Goal: Task Accomplishment & Management: Manage account settings

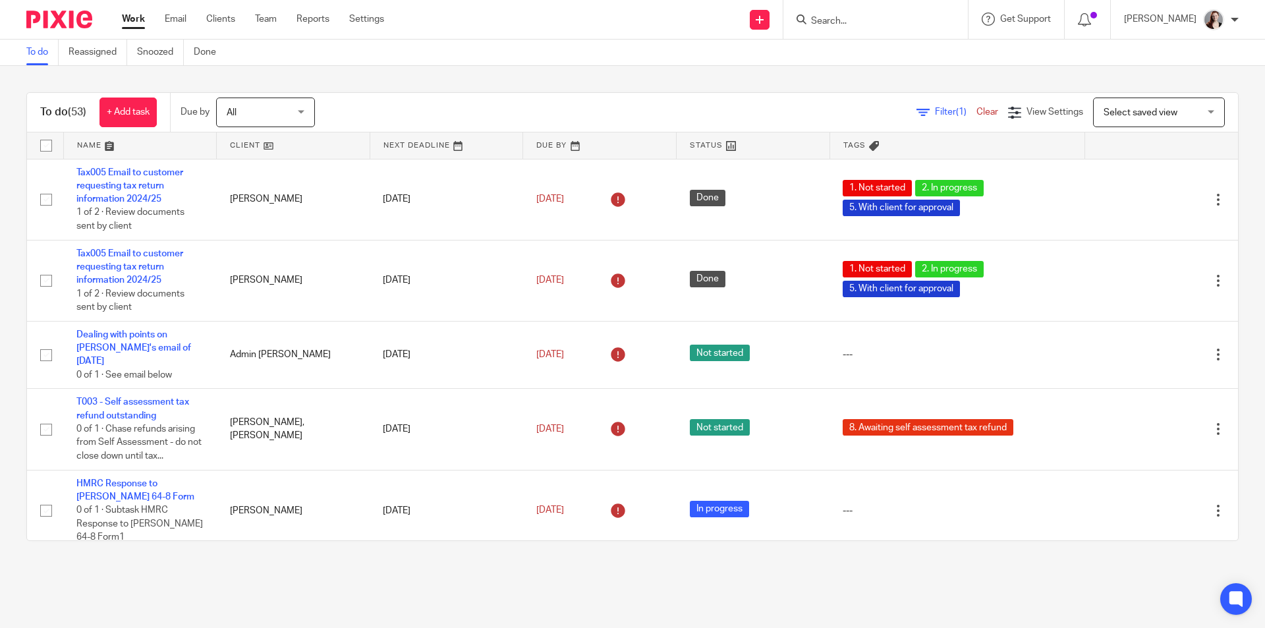
click at [866, 22] on input "Search" at bounding box center [868, 22] width 119 height 12
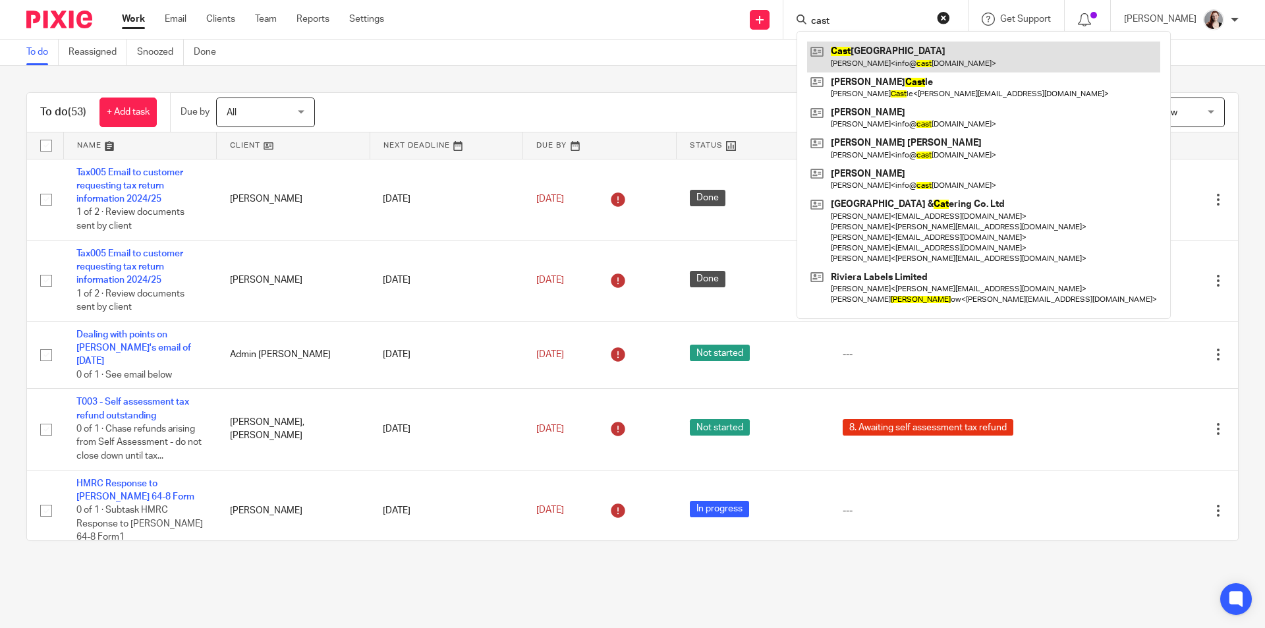
type input "cast"
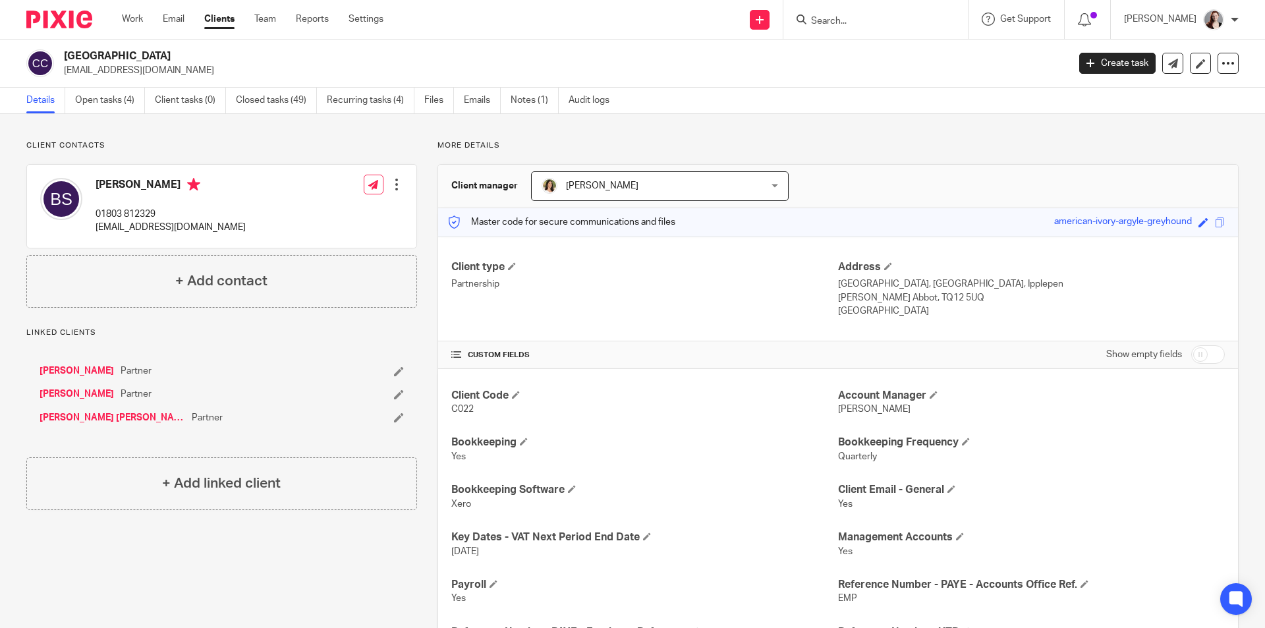
click at [883, 157] on div "More details Client manager Shannan Hamling Shannan Hamling Alastair McDade And…" at bounding box center [827, 622] width 821 height 965
click at [349, 329] on p "Linked clients" at bounding box center [221, 332] width 391 height 11
drag, startPoint x: 921, startPoint y: 280, endPoint x: 834, endPoint y: 280, distance: 87.6
click at [838, 280] on p "Castleford Pet Centre, Coombe Fishacre, Ipplepen" at bounding box center [1031, 283] width 387 height 13
copy p "[GEOGRAPHIC_DATA]"
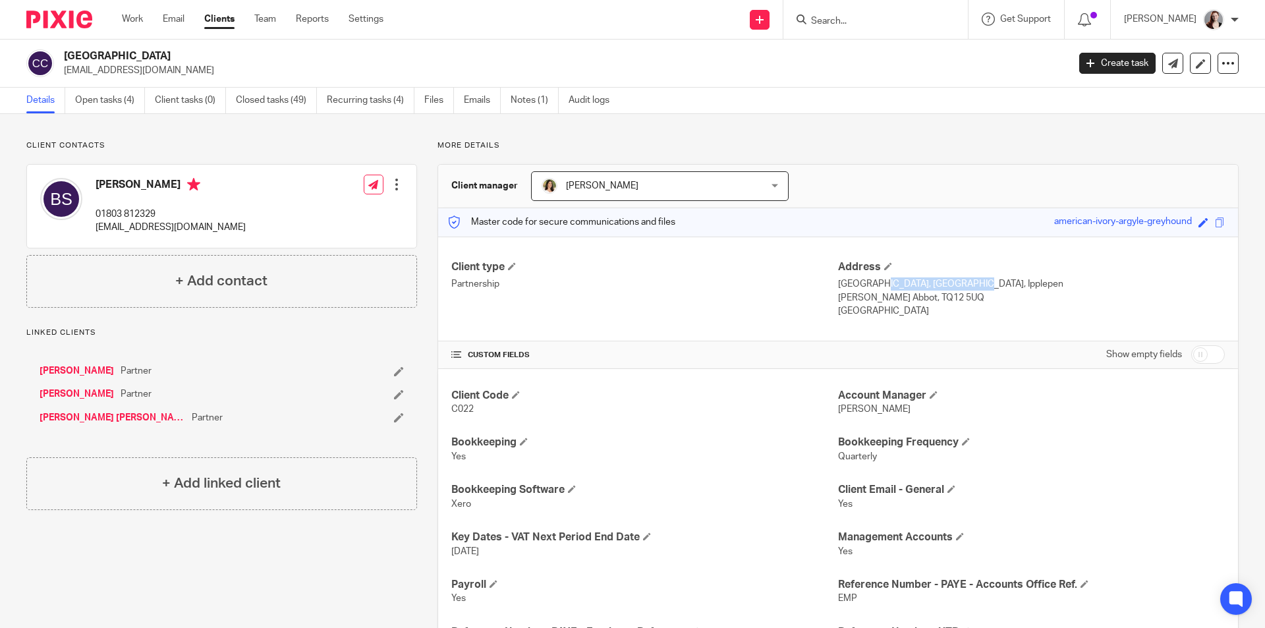
drag, startPoint x: 996, startPoint y: 283, endPoint x: 927, endPoint y: 279, distance: 69.9
click at [927, 279] on p "Castleford Pet Centre, Coombe Fishacre, Ipplepen" at bounding box center [1031, 283] width 387 height 13
copy p "Coombe Fishacre"
click at [1026, 286] on p "Castleford Pet Centre, Coombe Fishacre, Ipplepen" at bounding box center [1031, 283] width 387 height 13
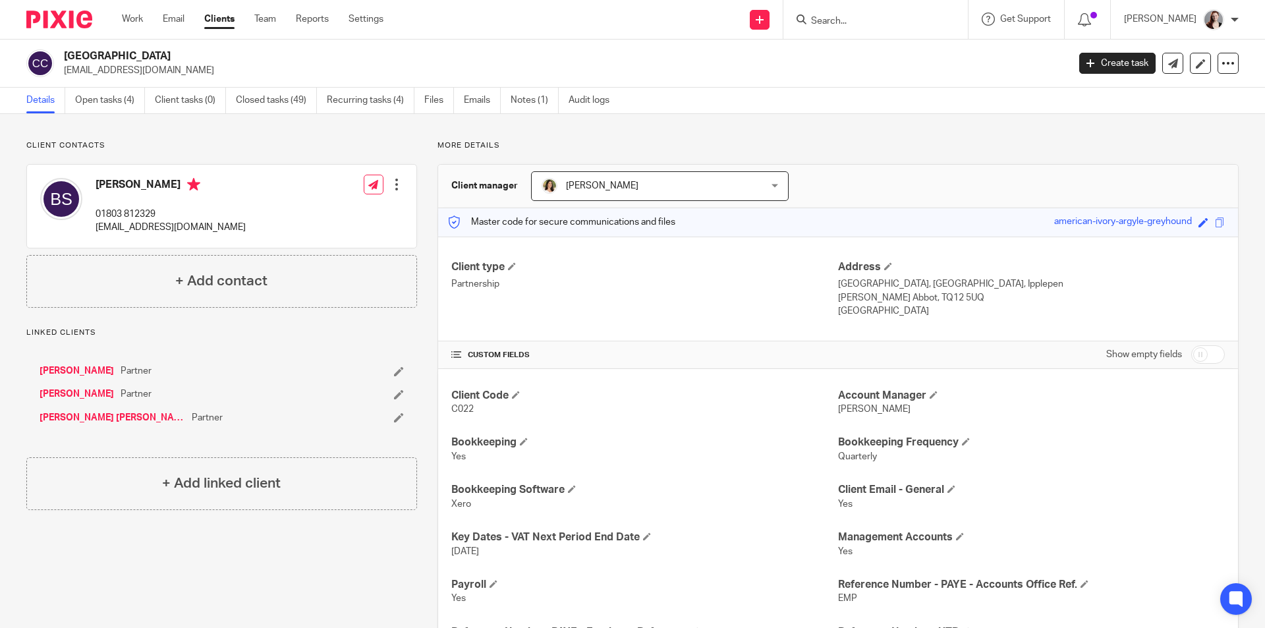
copy p "Ipplepen"
drag, startPoint x: 942, startPoint y: 299, endPoint x: 898, endPoint y: 298, distance: 44.1
click at [898, 298] on p "Newton Abbot, TQ12 5UQ" at bounding box center [1031, 297] width 387 height 13
copy p "TQ12 5UQ"
drag, startPoint x: 831, startPoint y: 296, endPoint x: 890, endPoint y: 300, distance: 59.4
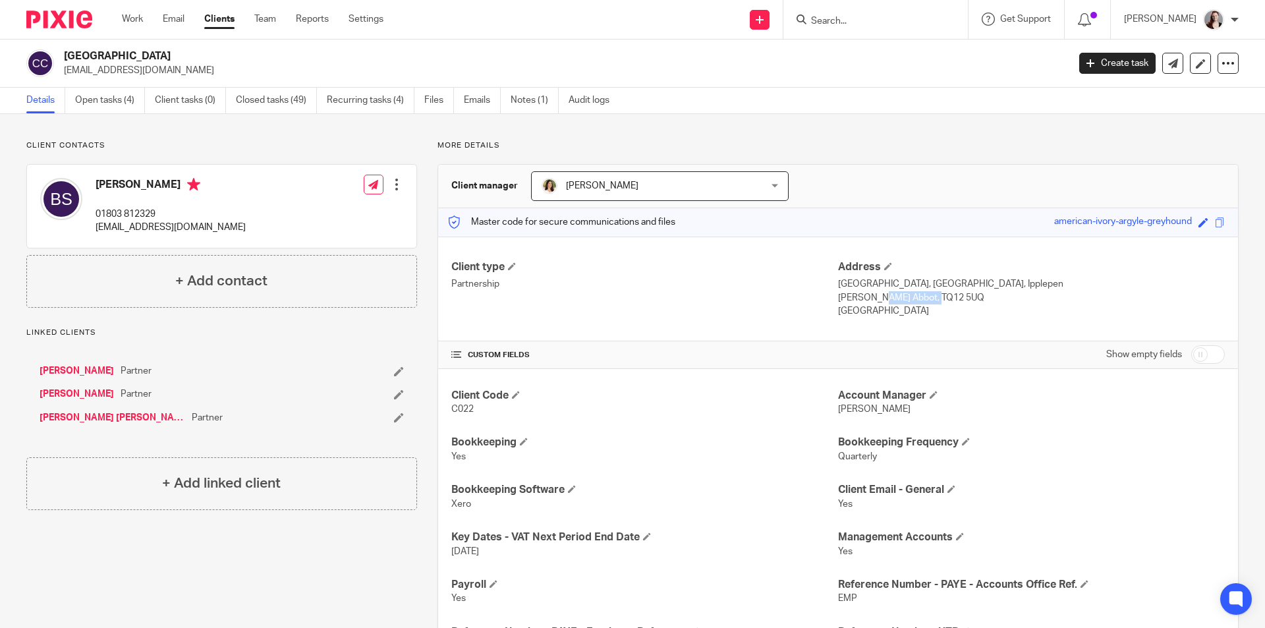
click at [890, 300] on p "Newton Abbot, TQ12 5UQ" at bounding box center [1031, 297] width 387 height 13
copy p "Newton Abbot"
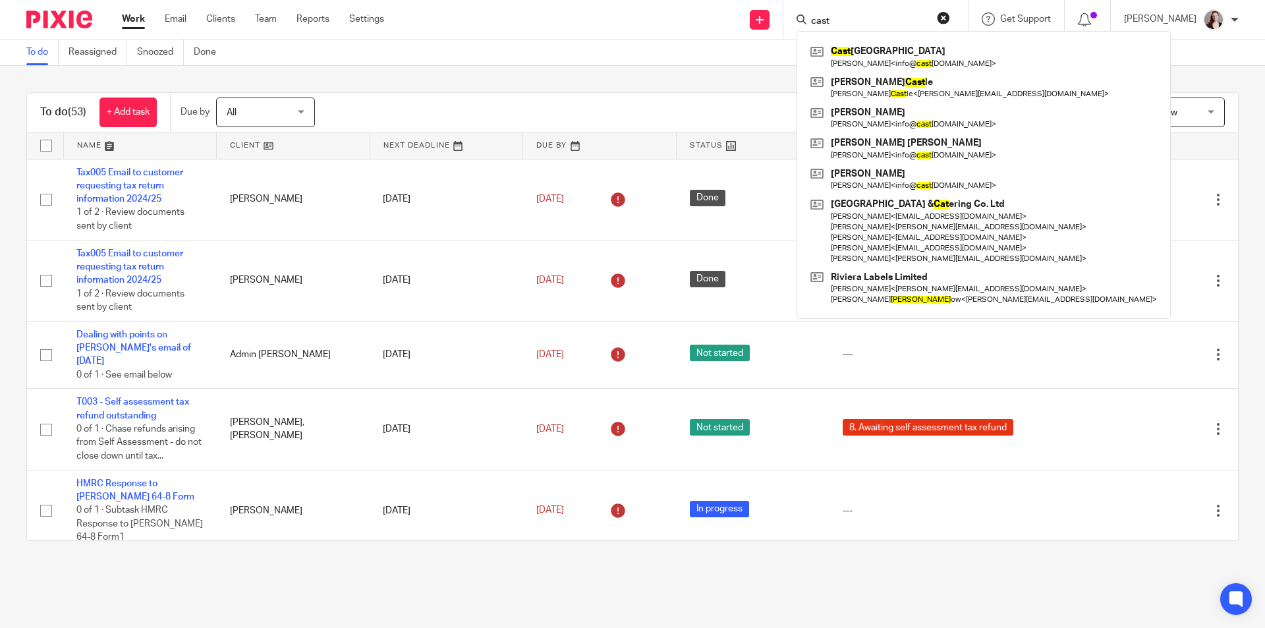
click at [441, 72] on div "To do (53) + Add task Due by All All Today Tomorrow This week Next week This mo…" at bounding box center [632, 316] width 1265 height 501
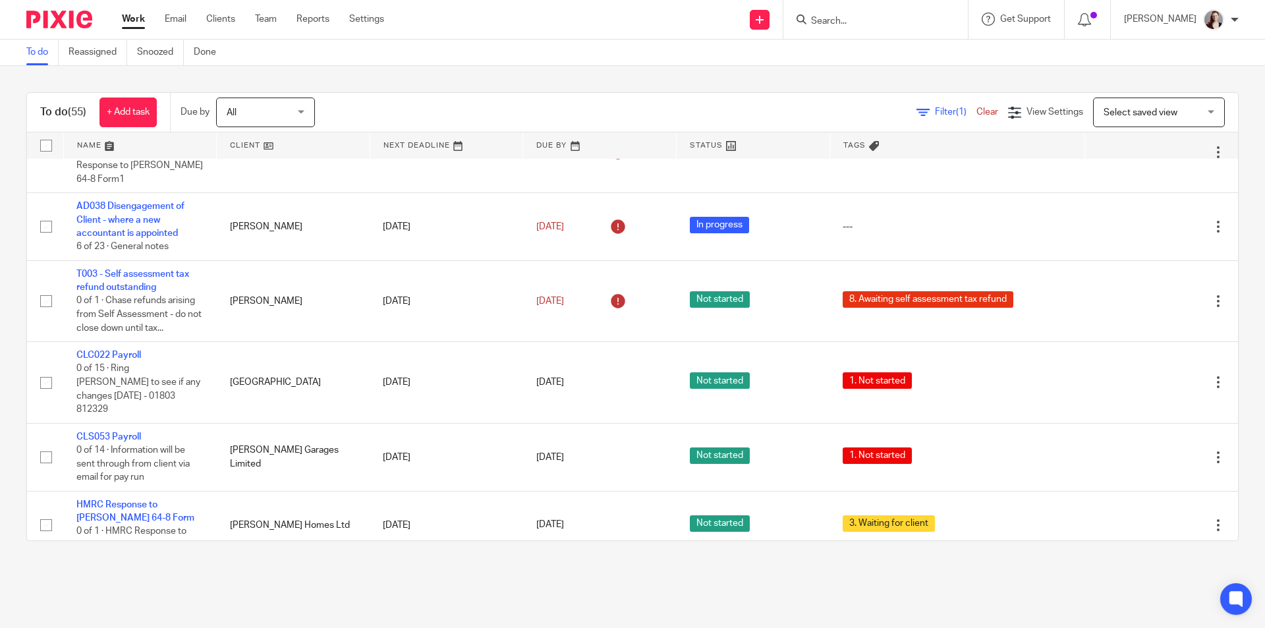
scroll to position [549, 0]
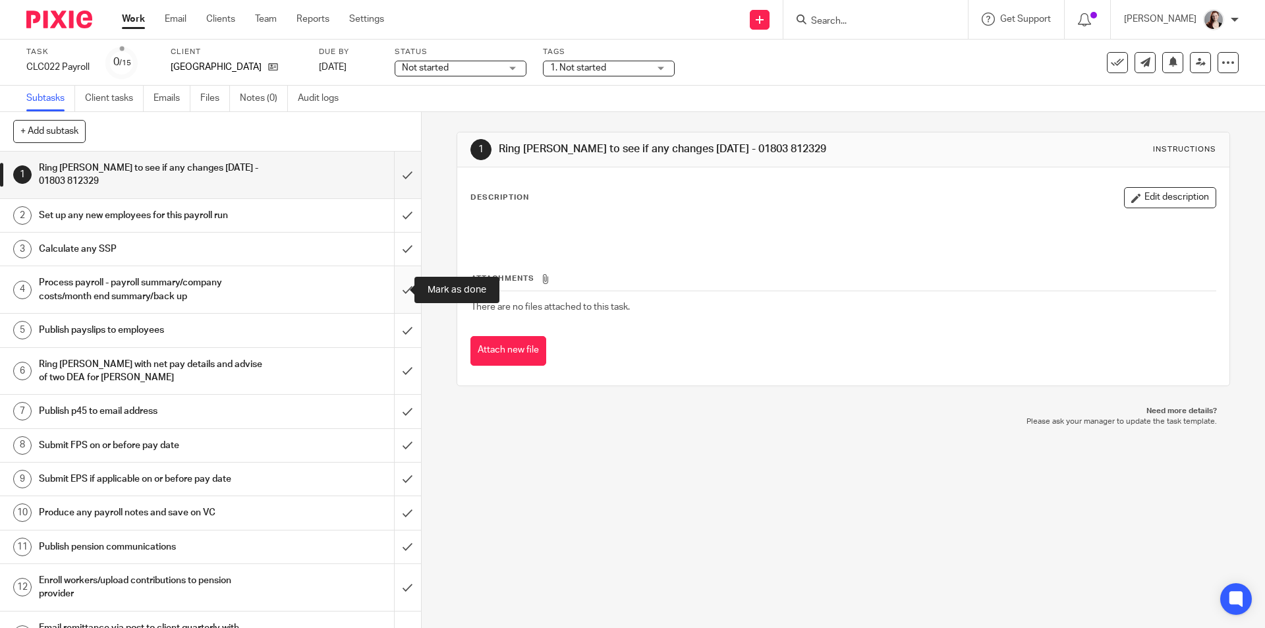
click at [402, 280] on input "submit" at bounding box center [210, 289] width 421 height 47
click at [386, 227] on input "submit" at bounding box center [210, 215] width 421 height 33
click at [395, 177] on input "submit" at bounding box center [210, 174] width 421 height 47
click at [396, 251] on input "submit" at bounding box center [210, 248] width 421 height 33
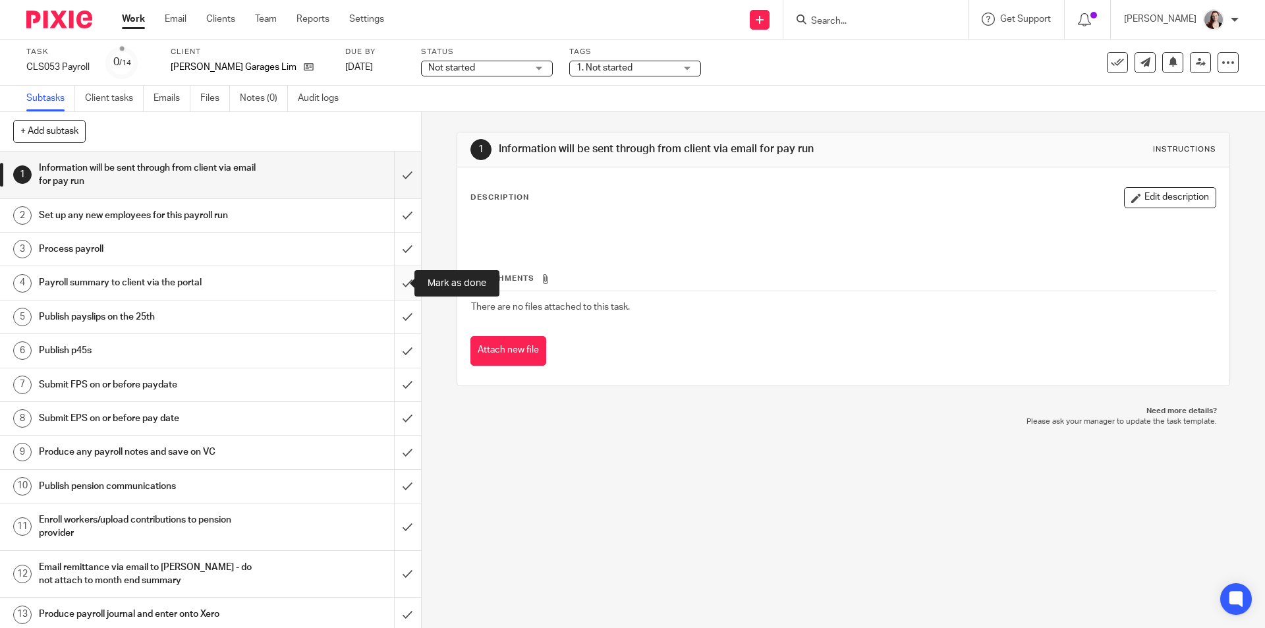
click at [402, 286] on input "submit" at bounding box center [210, 282] width 421 height 33
click at [397, 256] on input "submit" at bounding box center [210, 248] width 421 height 33
click at [401, 207] on input "submit" at bounding box center [210, 215] width 421 height 33
click at [403, 173] on input "submit" at bounding box center [210, 174] width 421 height 47
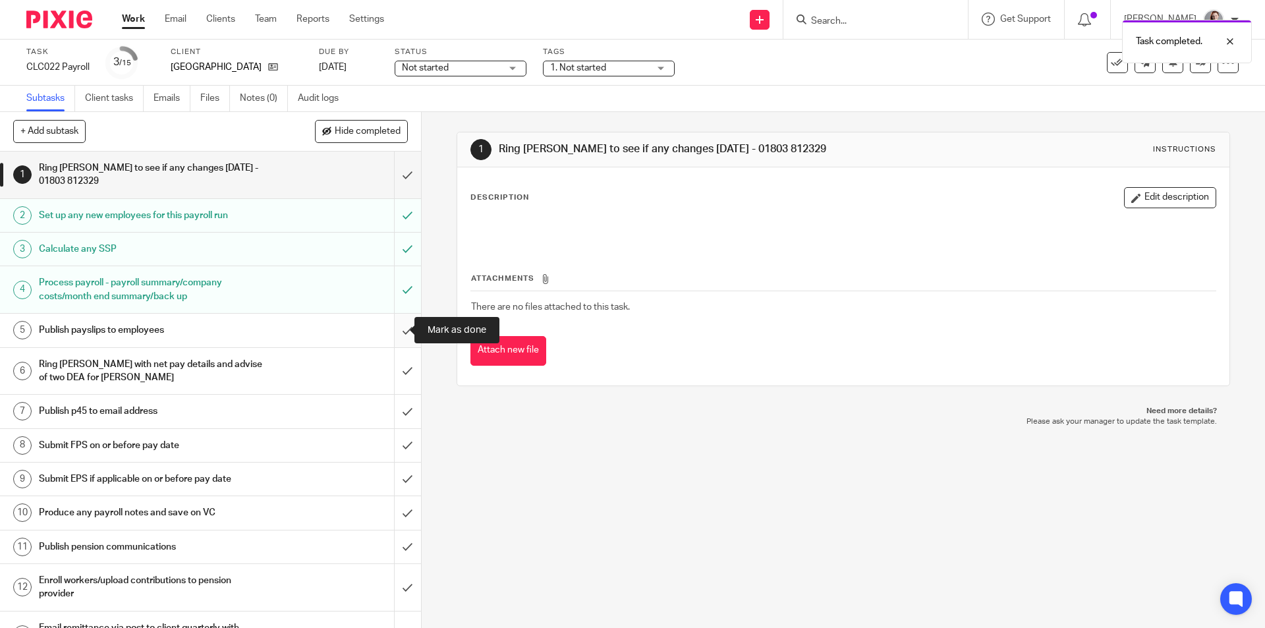
click at [395, 321] on input "submit" at bounding box center [210, 330] width 421 height 33
click at [396, 368] on input "submit" at bounding box center [210, 371] width 421 height 47
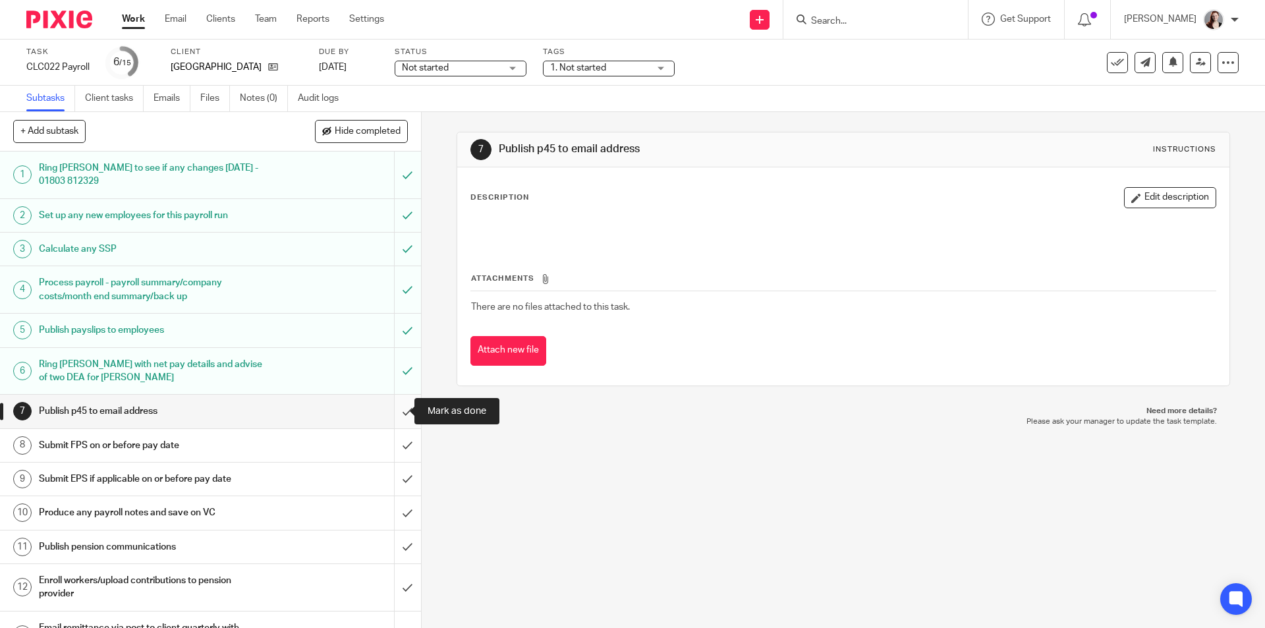
click at [391, 410] on input "submit" at bounding box center [210, 411] width 421 height 33
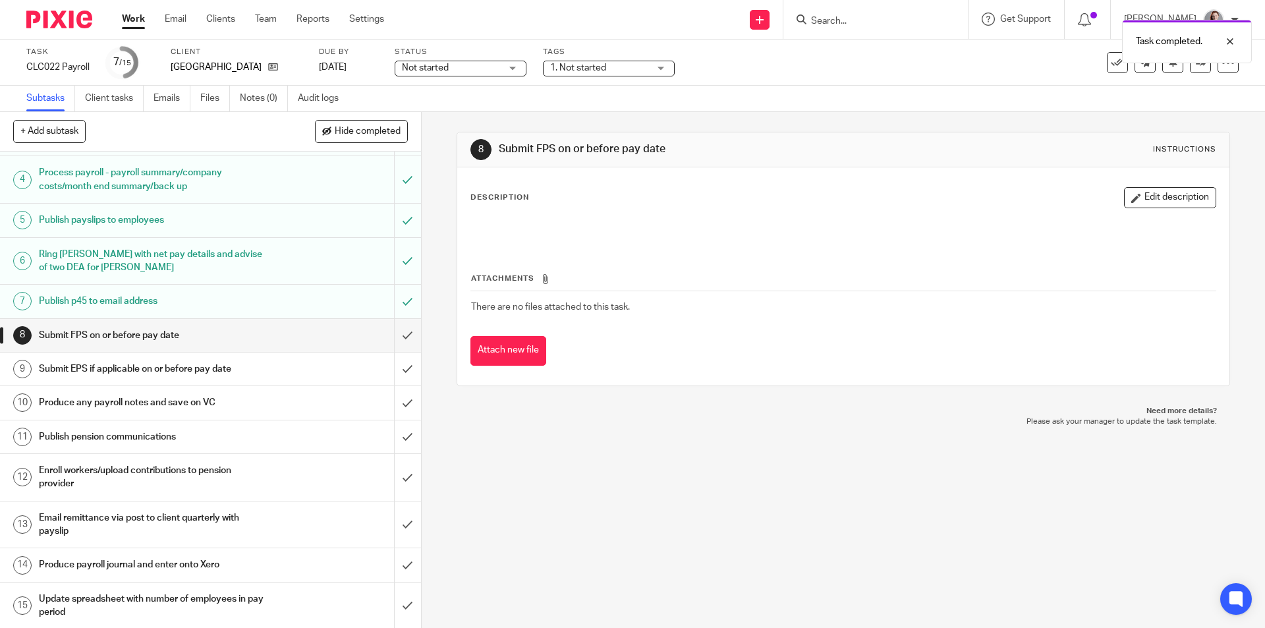
scroll to position [112, 0]
click at [224, 516] on h1 "Email remittance via post to client quarterly with payslip" at bounding box center [153, 523] width 228 height 34
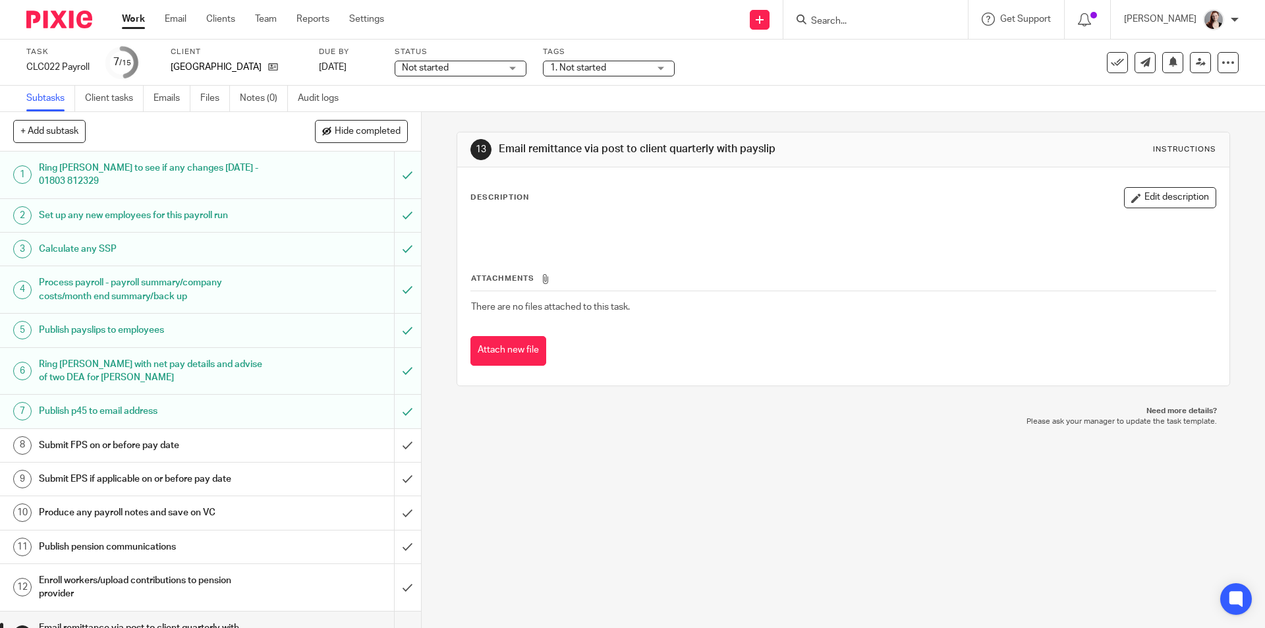
scroll to position [112, 0]
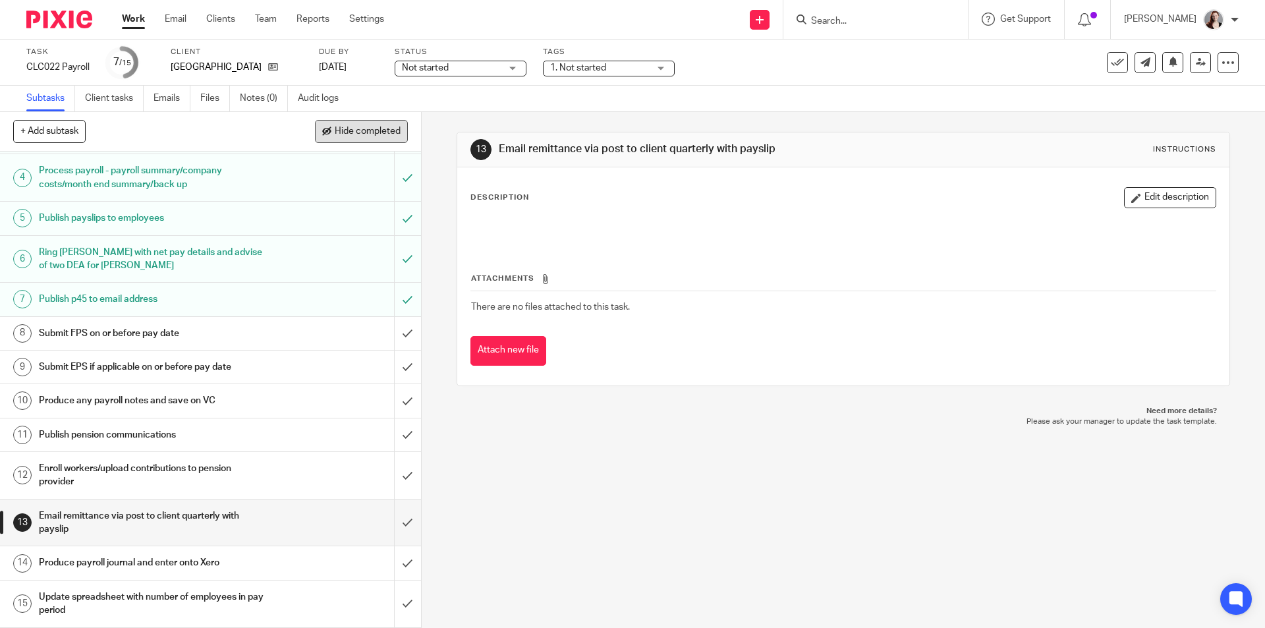
click at [374, 137] on button "Hide completed" at bounding box center [361, 131] width 93 height 22
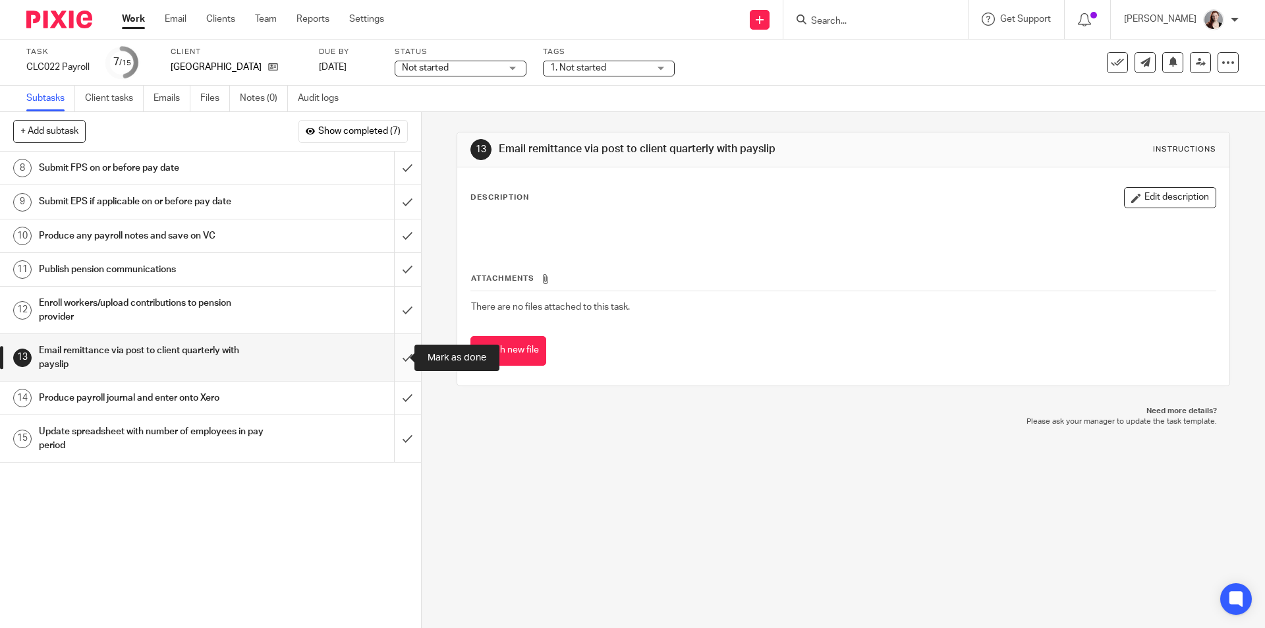
click at [385, 356] on input "submit" at bounding box center [210, 357] width 421 height 47
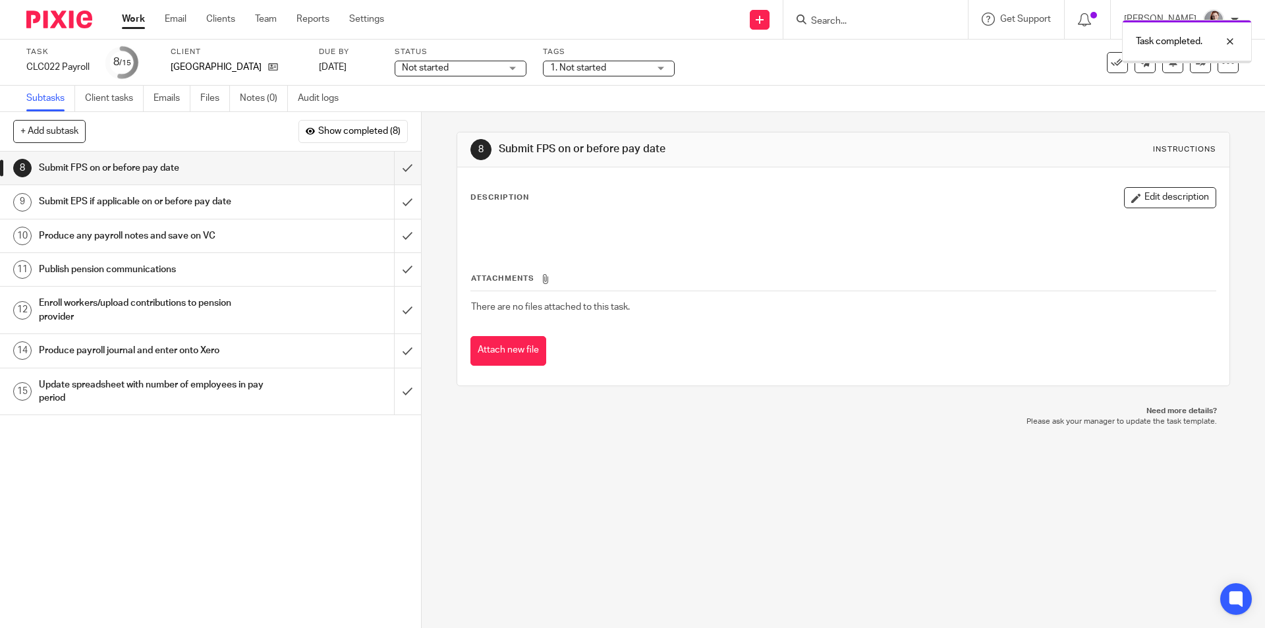
click at [476, 67] on span "Not started" at bounding box center [451, 68] width 99 height 14
click at [469, 110] on li "In progress" at bounding box center [461, 116] width 130 height 27
click at [620, 65] on span "1. Not started" at bounding box center [599, 68] width 99 height 14
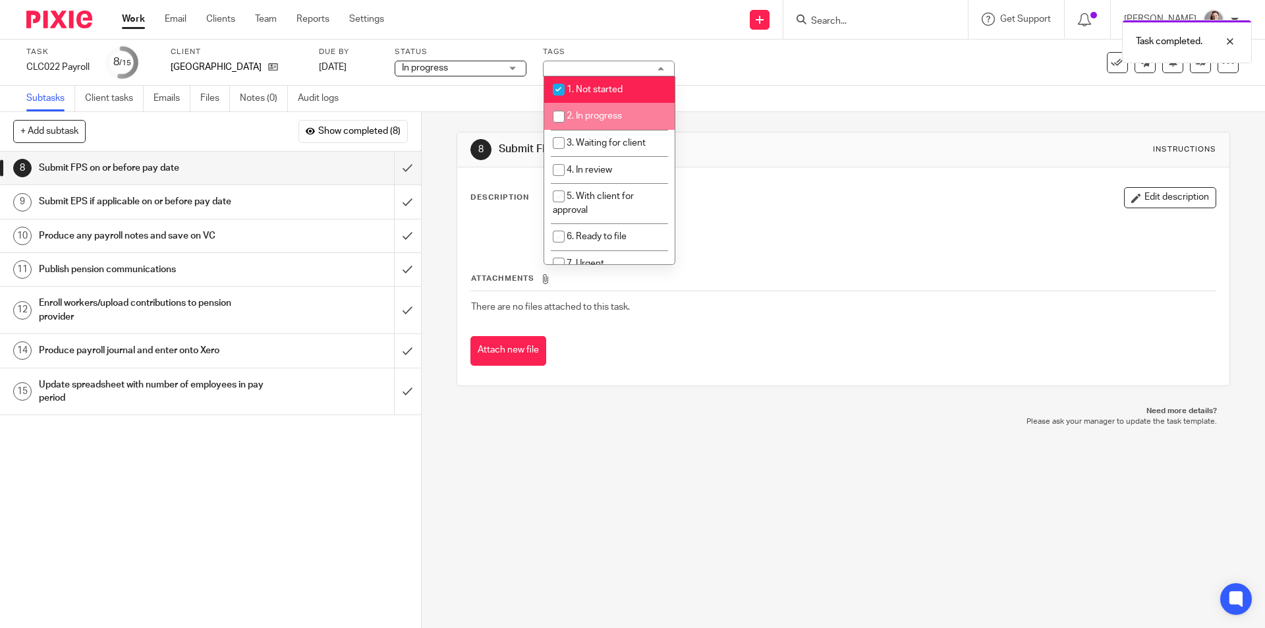
click at [595, 126] on li "2. In progress" at bounding box center [609, 116] width 130 height 27
checkbox input "true"
click at [591, 96] on li "1. Not started" at bounding box center [609, 89] width 130 height 27
checkbox input "false"
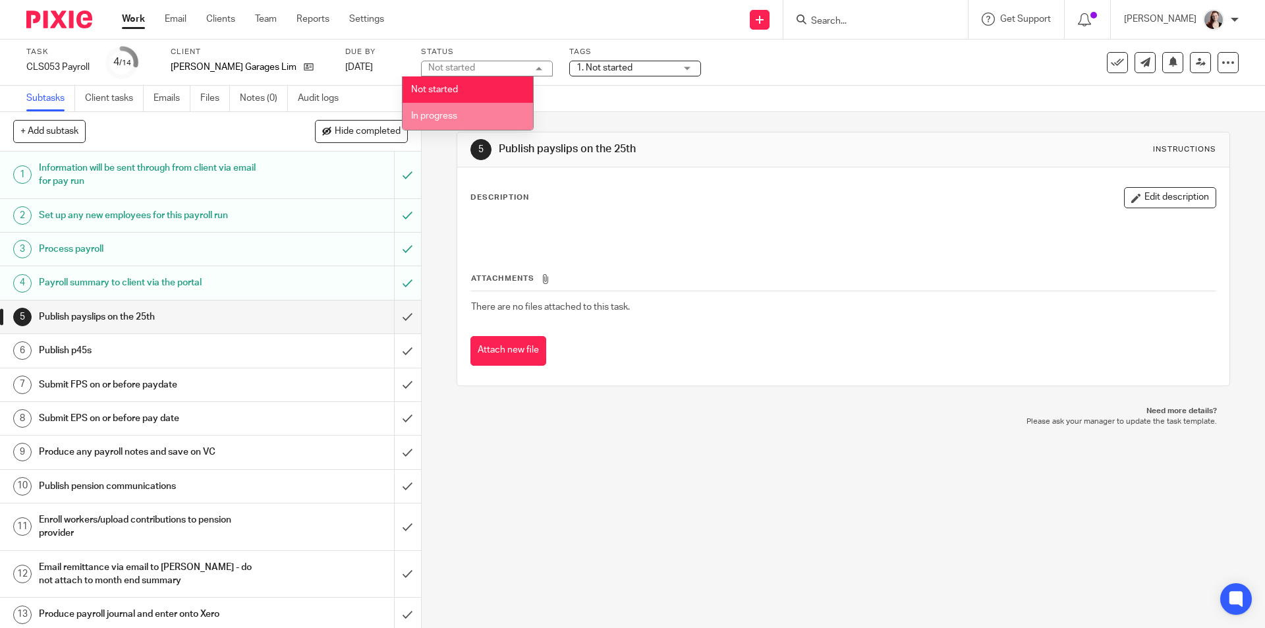
click at [491, 108] on li "In progress" at bounding box center [467, 116] width 130 height 27
click at [585, 63] on span "1. Not started" at bounding box center [604, 67] width 56 height 9
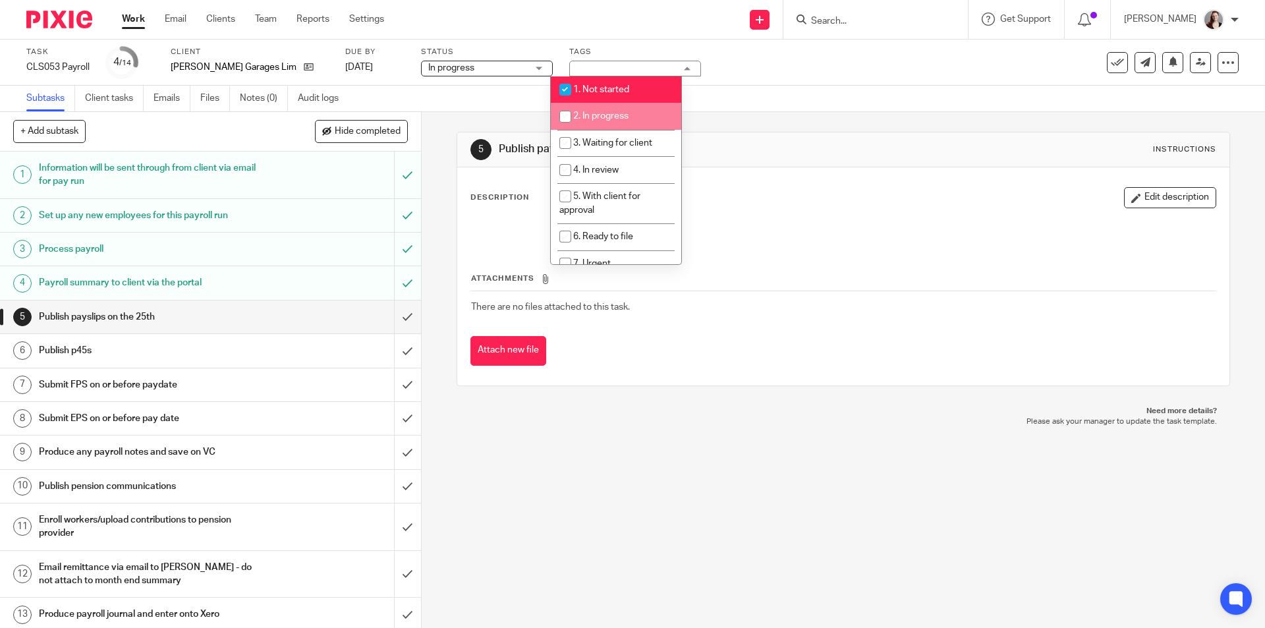
click at [597, 108] on li "2. In progress" at bounding box center [616, 116] width 130 height 27
checkbox input "true"
click at [601, 95] on li "1. Not started" at bounding box center [616, 89] width 130 height 27
checkbox input "false"
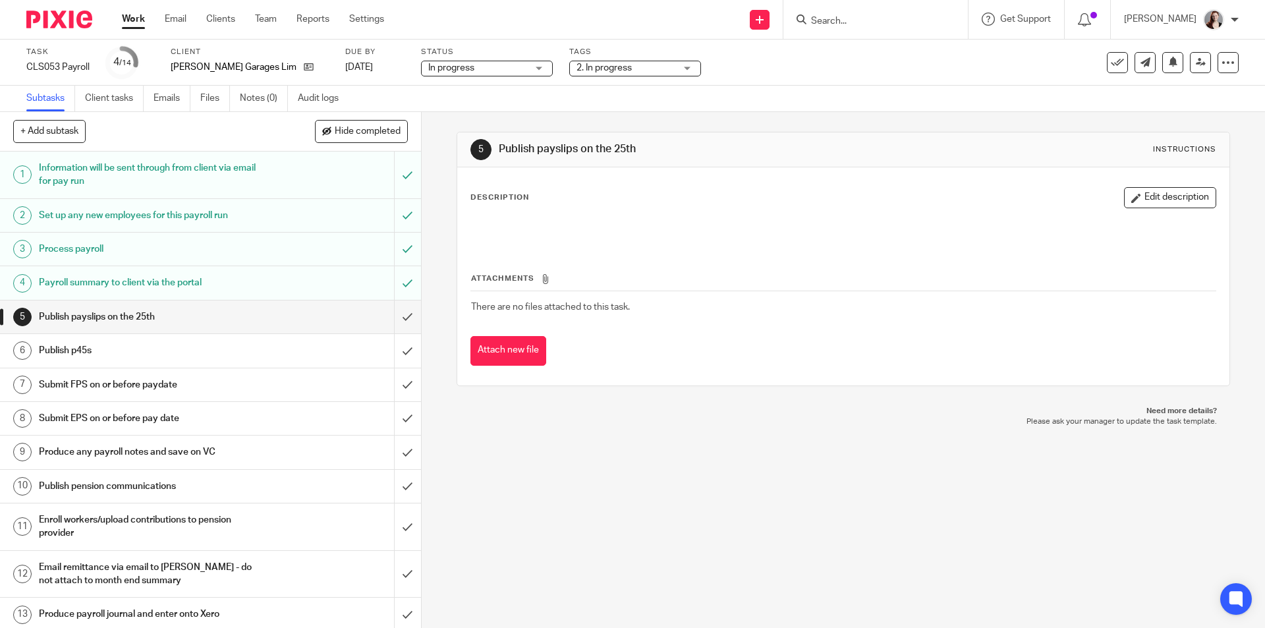
click at [557, 440] on div "5 Publish payslips on the 25th Instructions Description Edit description Attach…" at bounding box center [843, 370] width 843 height 516
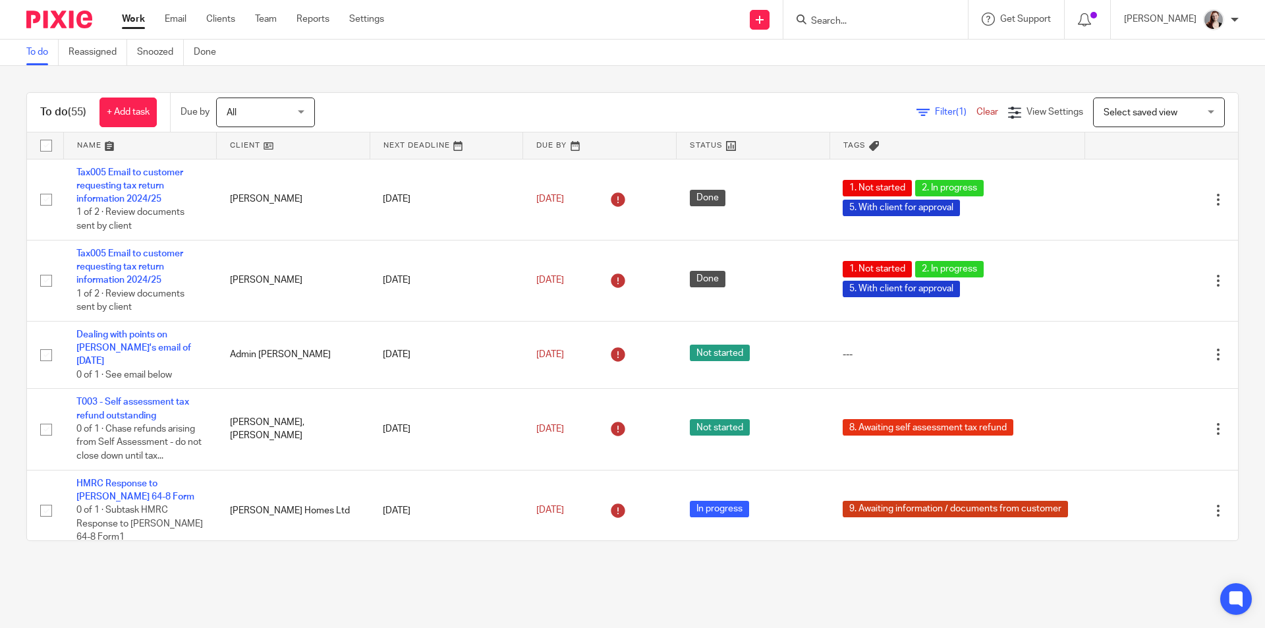
scroll to position [549, 0]
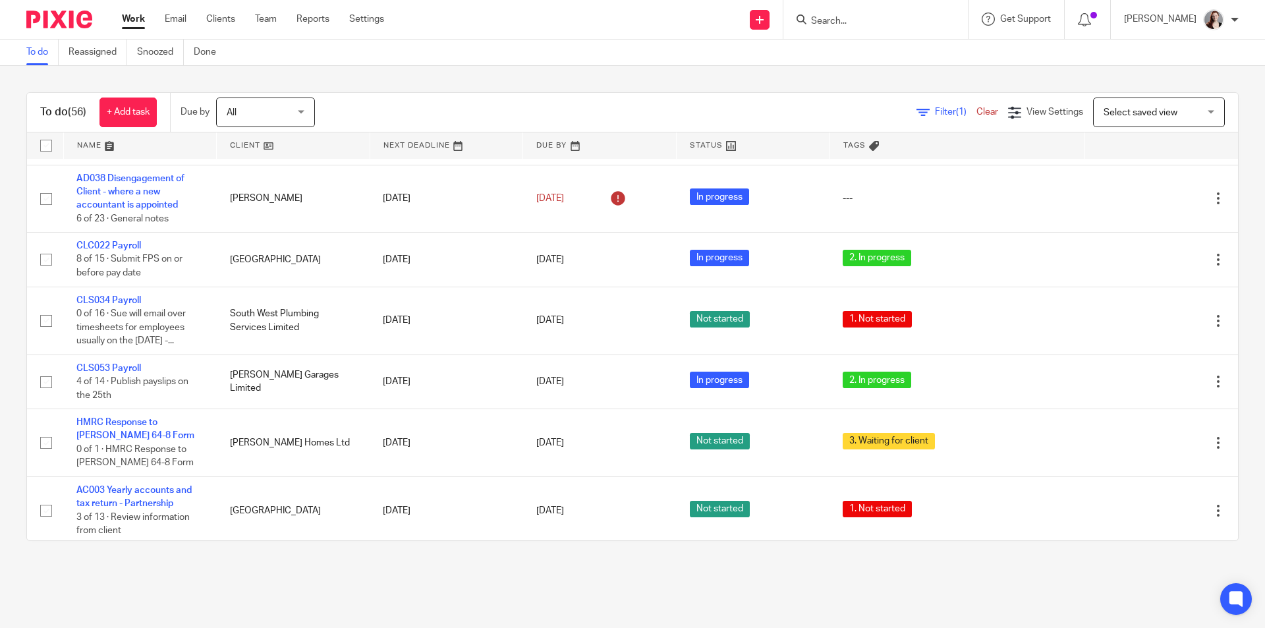
scroll to position [659, 0]
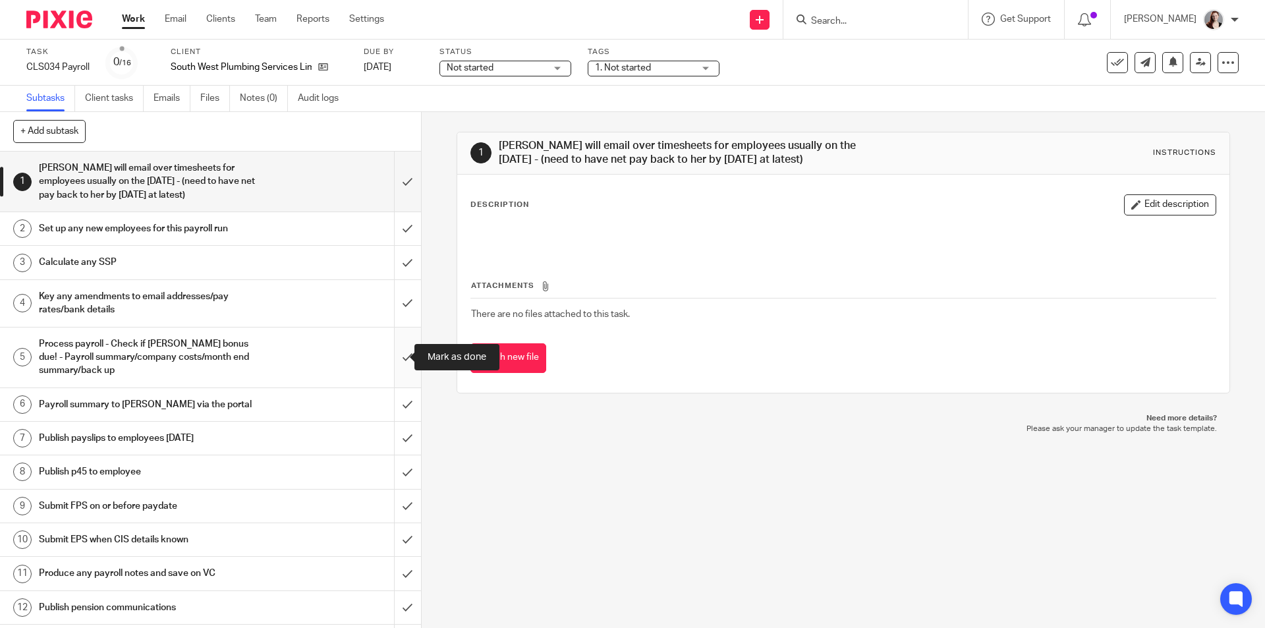
click at [393, 352] on input "submit" at bounding box center [210, 357] width 421 height 60
click at [390, 292] on input "submit" at bounding box center [210, 303] width 421 height 47
click at [395, 261] on input "submit" at bounding box center [210, 262] width 421 height 33
click at [399, 221] on input "submit" at bounding box center [210, 228] width 421 height 33
click at [401, 179] on input "submit" at bounding box center [210, 181] width 421 height 60
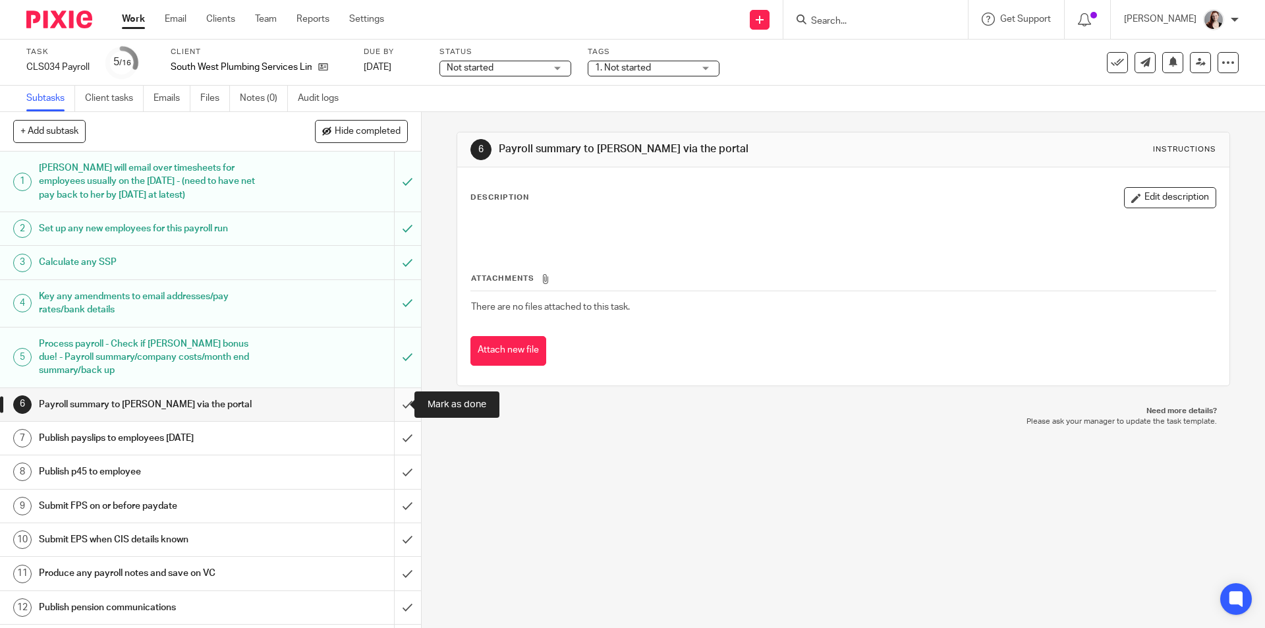
click at [394, 395] on input "submit" at bounding box center [210, 404] width 421 height 33
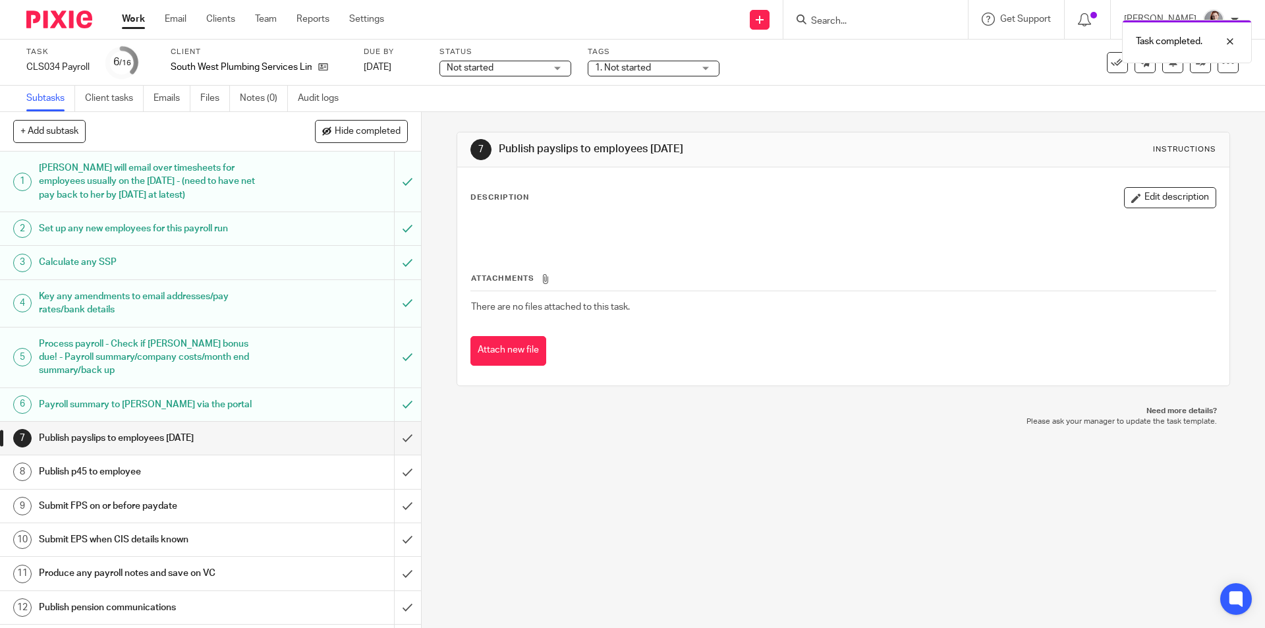
click at [549, 73] on div "Not started Not started" at bounding box center [505, 69] width 132 height 16
click at [540, 120] on li "In progress" at bounding box center [506, 116] width 130 height 27
click at [617, 76] on div "Tags 1. Not started 1. Not started 2. In progress 3. Waiting for client 4. In r…" at bounding box center [653, 63] width 132 height 32
click at [622, 70] on span "1. Not started" at bounding box center [623, 67] width 56 height 9
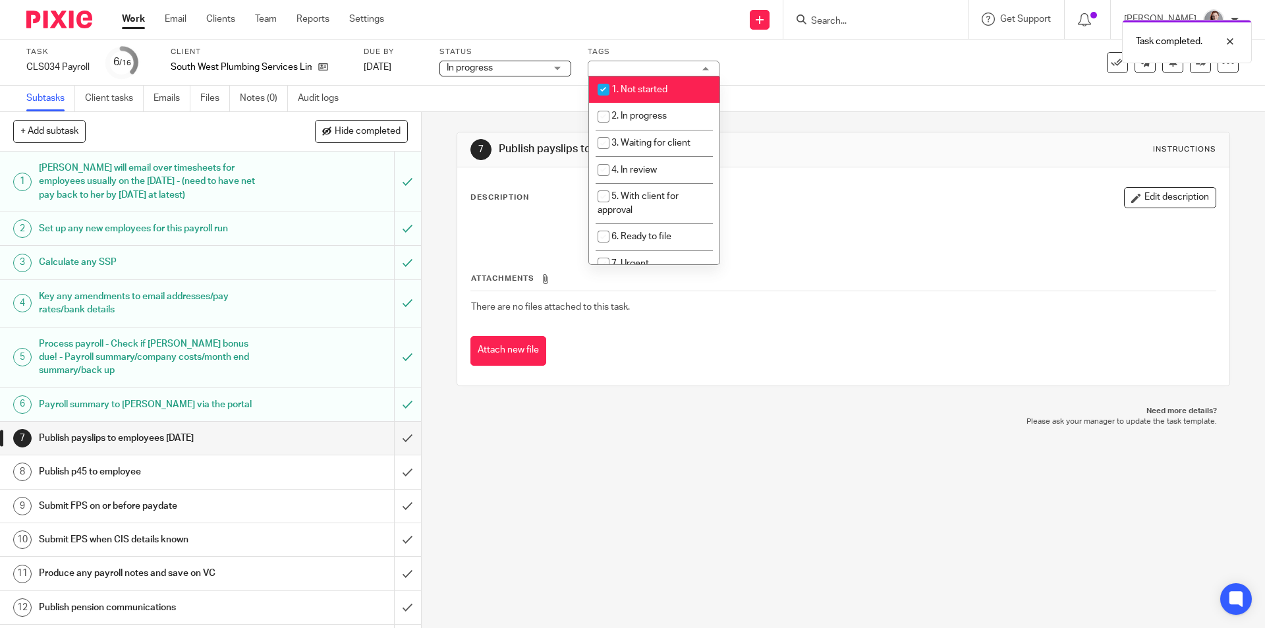
click at [628, 89] on span "1. Not started" at bounding box center [639, 89] width 56 height 9
checkbox input "false"
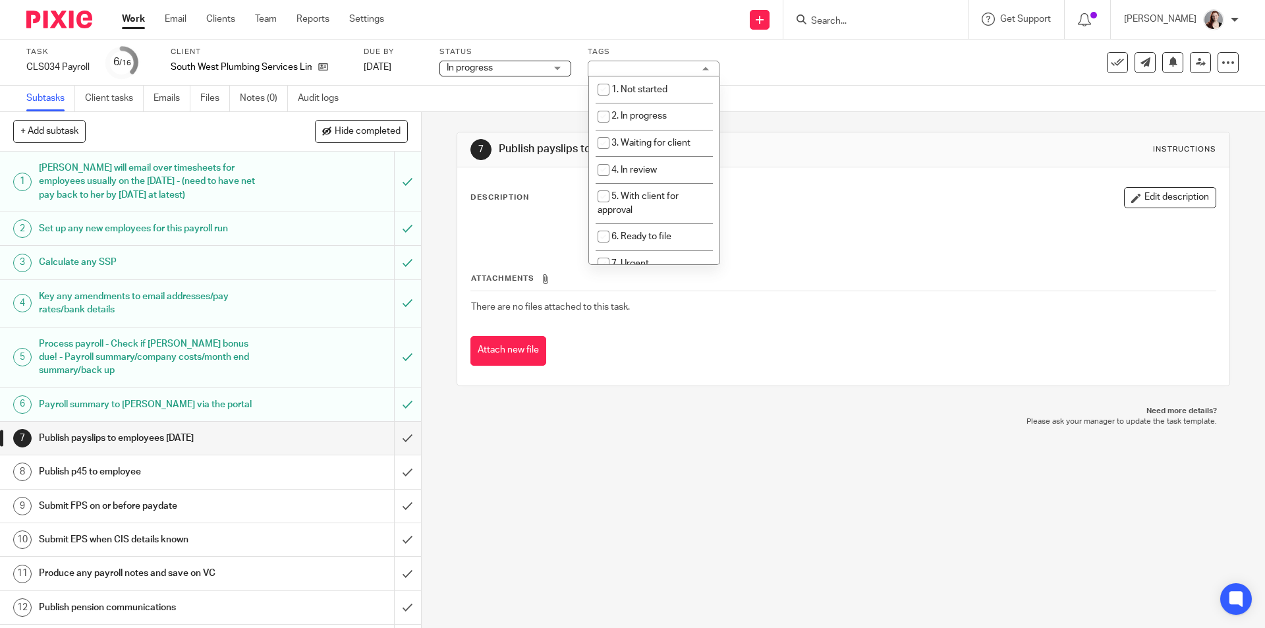
click at [630, 108] on li "2. In progress" at bounding box center [654, 116] width 130 height 27
checkbox input "true"
